Goal: Task Accomplishment & Management: Use online tool/utility

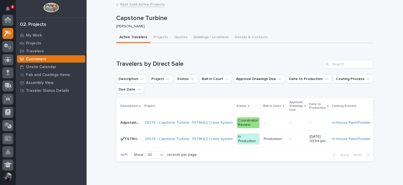
scroll to position [13, 0]
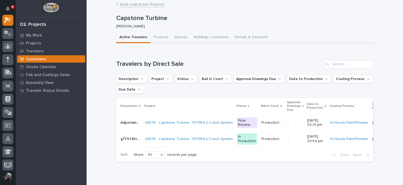
click at [10, 3] on div "4" at bounding box center [9, 8] width 5 height 13
click at [8, 6] on icon "Notifications" at bounding box center [8, 8] width 4 height 5
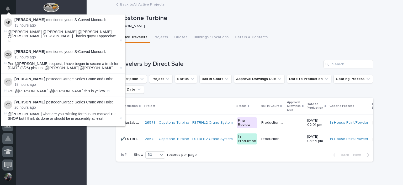
click at [195, 13] on div "Capstone Turbine [PERSON_NAME]" at bounding box center [244, 21] width 257 height 21
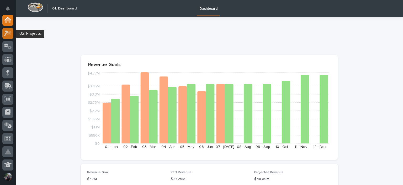
click at [8, 34] on icon at bounding box center [8, 33] width 8 height 6
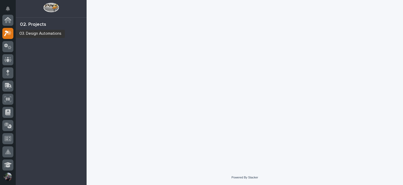
scroll to position [13, 0]
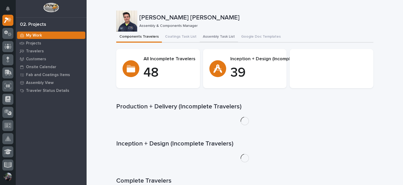
click at [212, 40] on button "Assembly Task List" at bounding box center [219, 36] width 38 height 11
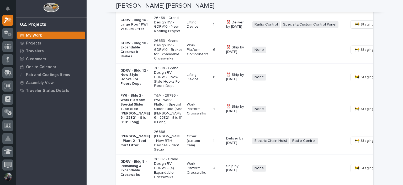
scroll to position [385, 0]
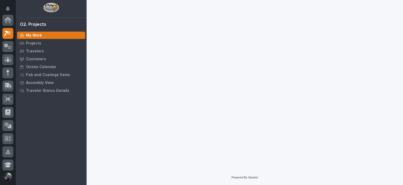
scroll to position [13, 0]
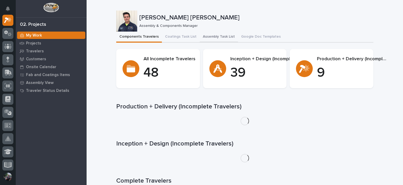
click at [203, 35] on button "Assembly Task List" at bounding box center [219, 36] width 38 height 11
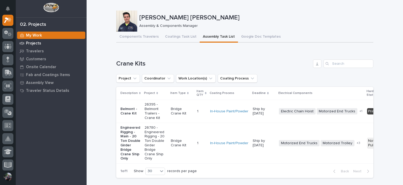
click at [36, 40] on div "Projects" at bounding box center [51, 42] width 68 height 7
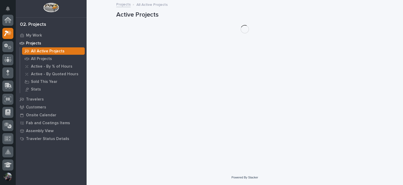
scroll to position [13, 0]
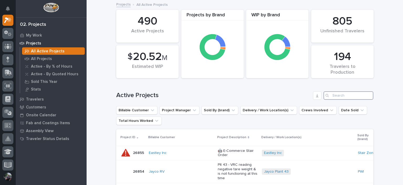
click at [335, 96] on input "Search" at bounding box center [349, 95] width 50 height 8
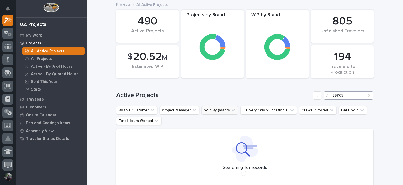
scroll to position [39, 0]
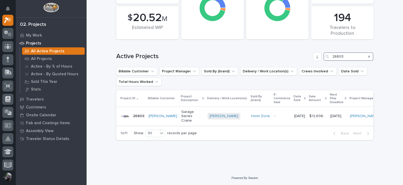
type input "26803"
click at [183, 112] on p "Garage Series Crane" at bounding box center [192, 115] width 22 height 13
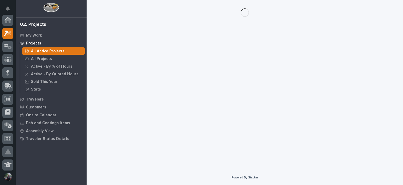
scroll to position [13, 0]
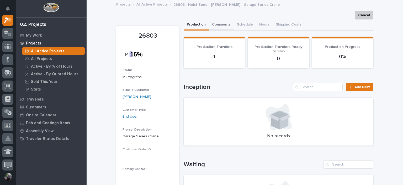
click at [220, 23] on button "Comments" at bounding box center [221, 24] width 25 height 11
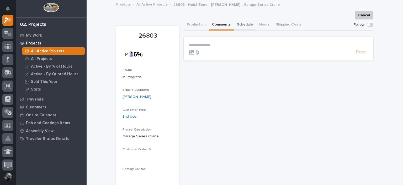
click at [248, 23] on button "Schedule" at bounding box center [245, 24] width 22 height 11
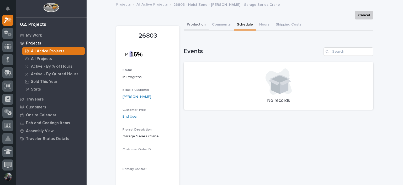
click at [193, 23] on button "Production" at bounding box center [196, 24] width 25 height 11
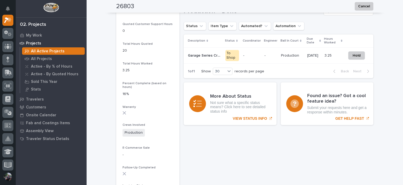
scroll to position [385, 0]
click at [202, 57] on div "Garage Series Crane and Hoist Garage Series Crane and Hoist" at bounding box center [204, 54] width 33 height 9
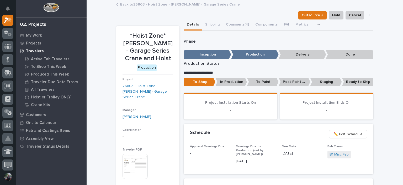
click at [136, 4] on link "Back to 26803 - Hoist Zone - Curtiss-Wright - Garage Series Crane" at bounding box center [180, 4] width 120 height 6
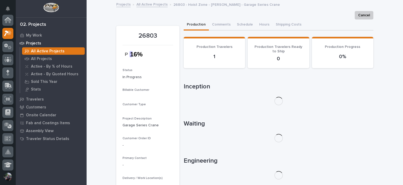
scroll to position [13, 0]
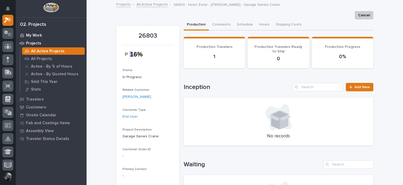
click at [41, 35] on div "My Work" at bounding box center [51, 34] width 68 height 7
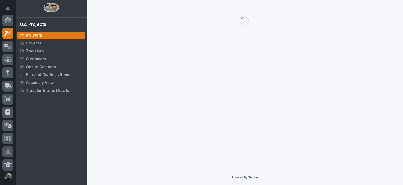
scroll to position [13, 0]
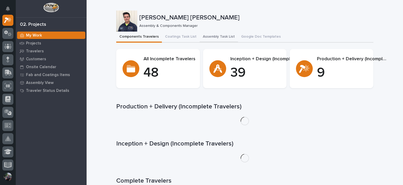
click at [218, 37] on button "Assembly Task List" at bounding box center [219, 36] width 38 height 11
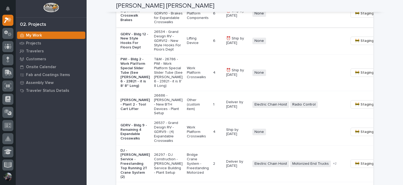
scroll to position [472, 0]
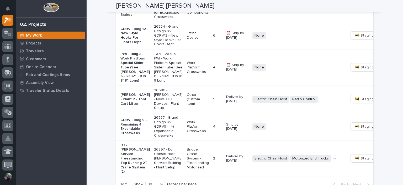
click at [131, 19] on div "GDRV - Bldg 10 - Expandable Crosswalk Brakes" at bounding box center [134, 8] width 29 height 22
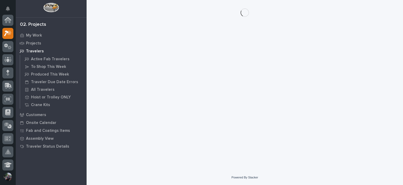
scroll to position [13, 0]
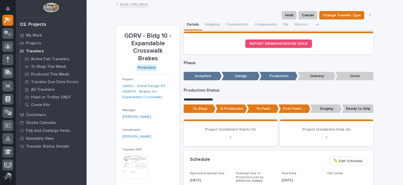
click at [135, 4] on link "Back to My Work" at bounding box center [134, 4] width 28 height 6
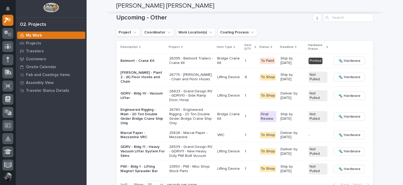
scroll to position [665, 0]
